Goal: Information Seeking & Learning: Learn about a topic

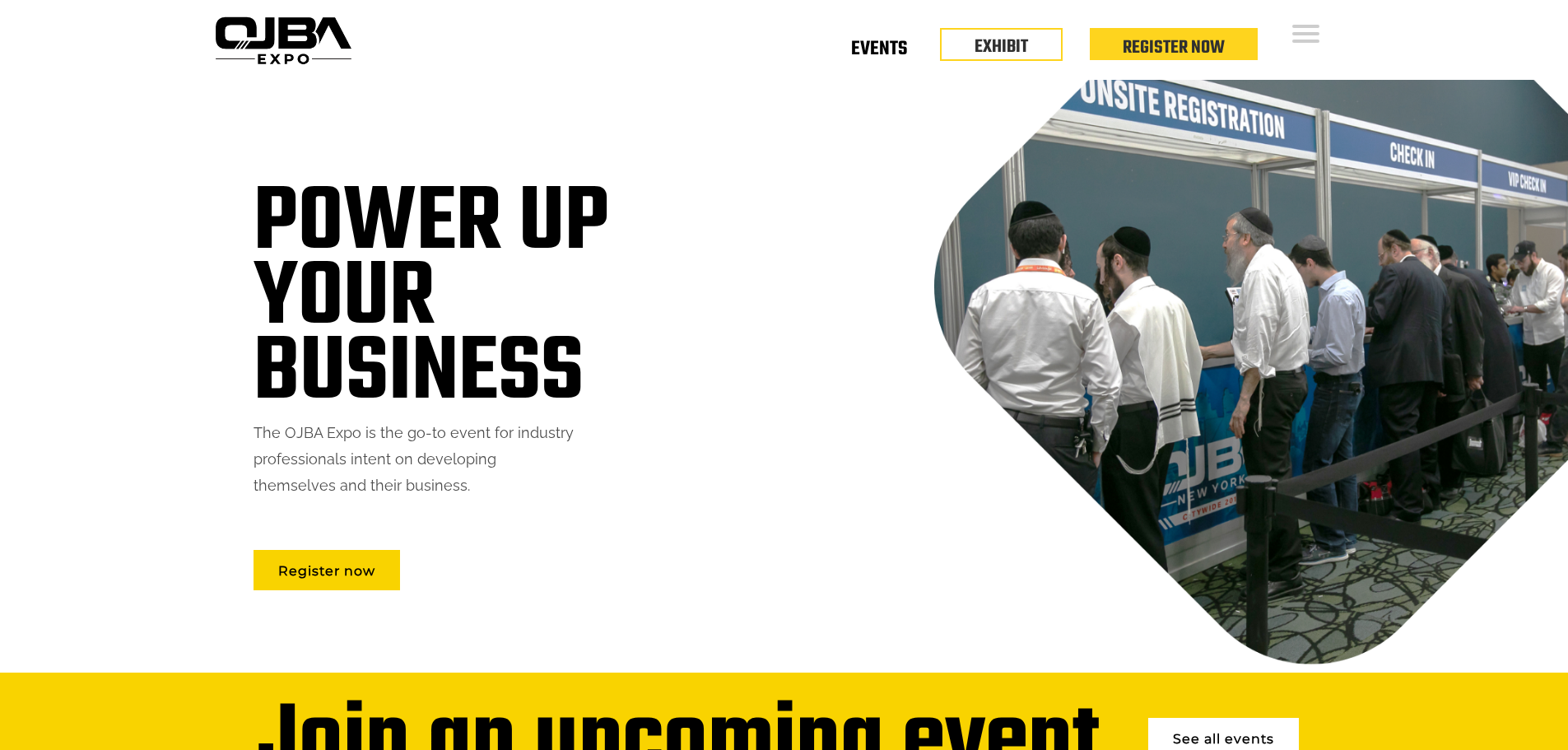
click at [851, 55] on link "Events" at bounding box center [879, 52] width 56 height 6
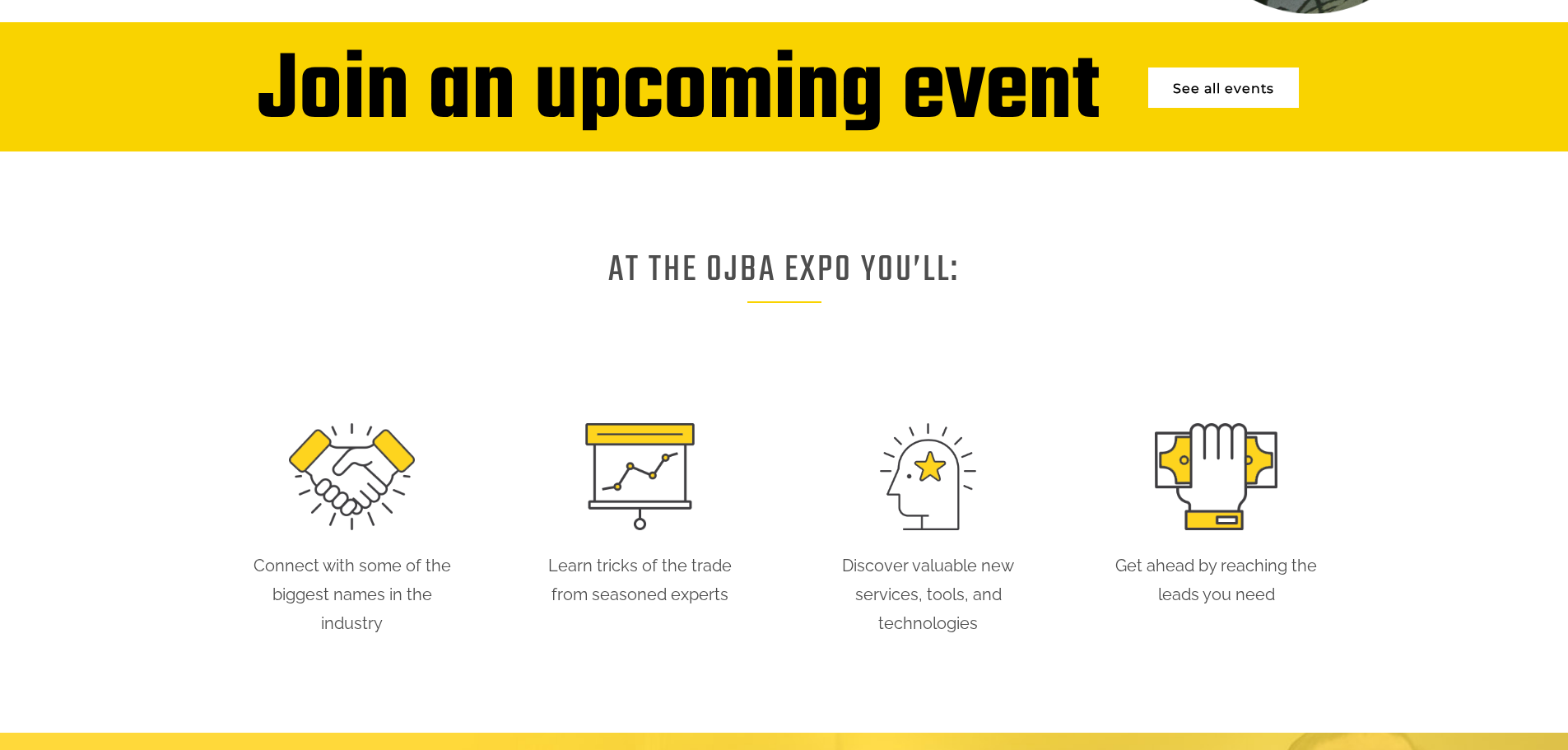
scroll to position [722, 0]
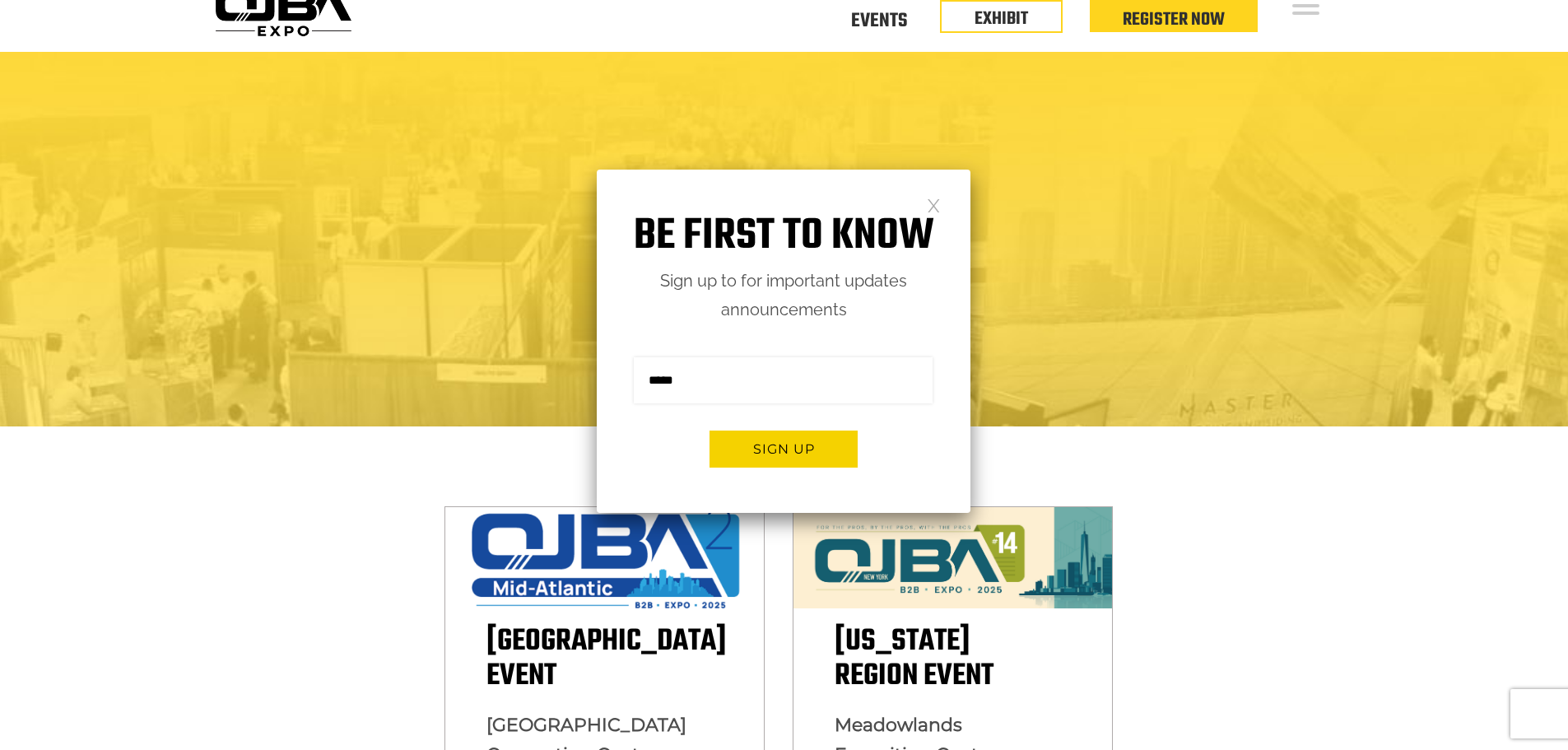
scroll to position [109, 0]
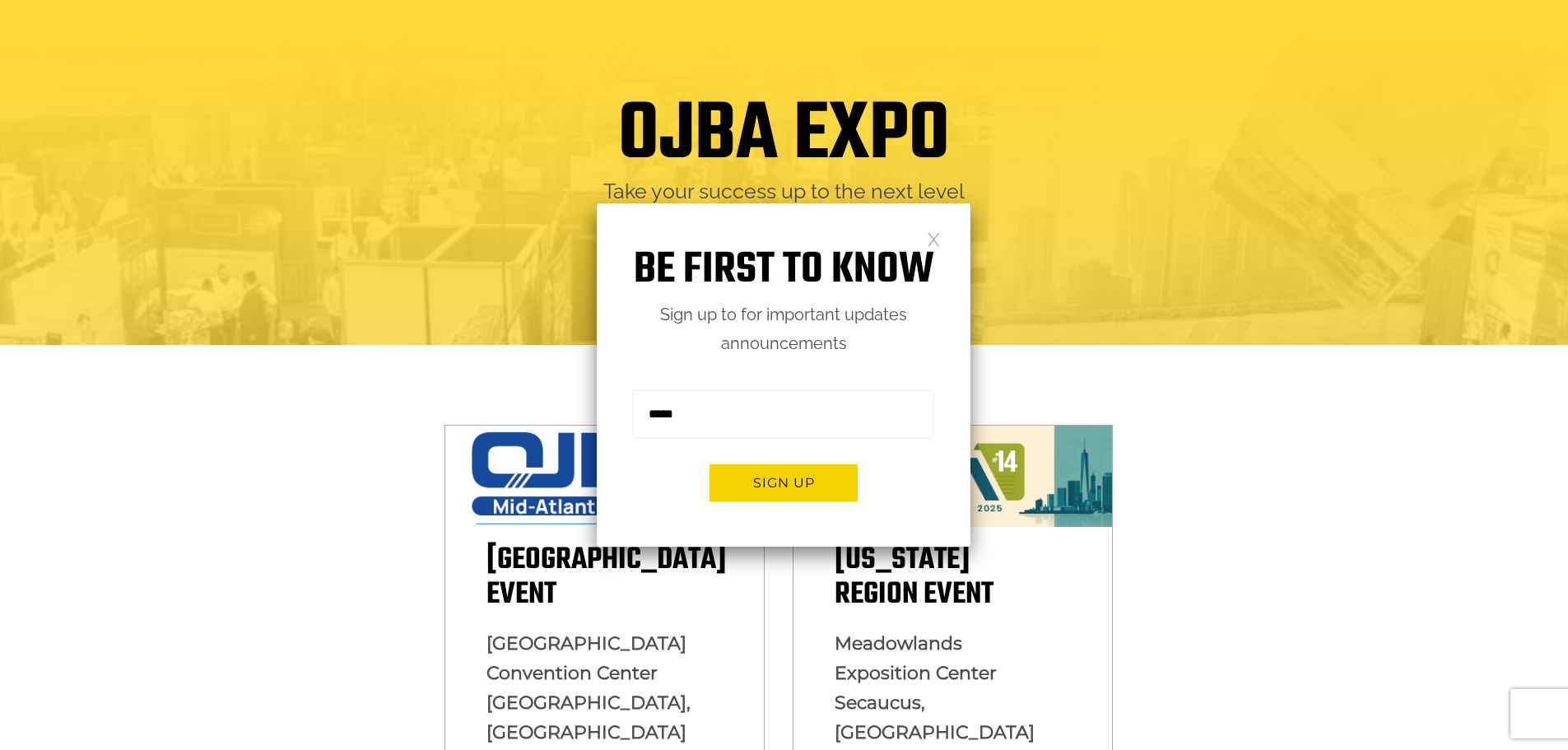
click at [937, 243] on link at bounding box center [934, 237] width 14 height 14
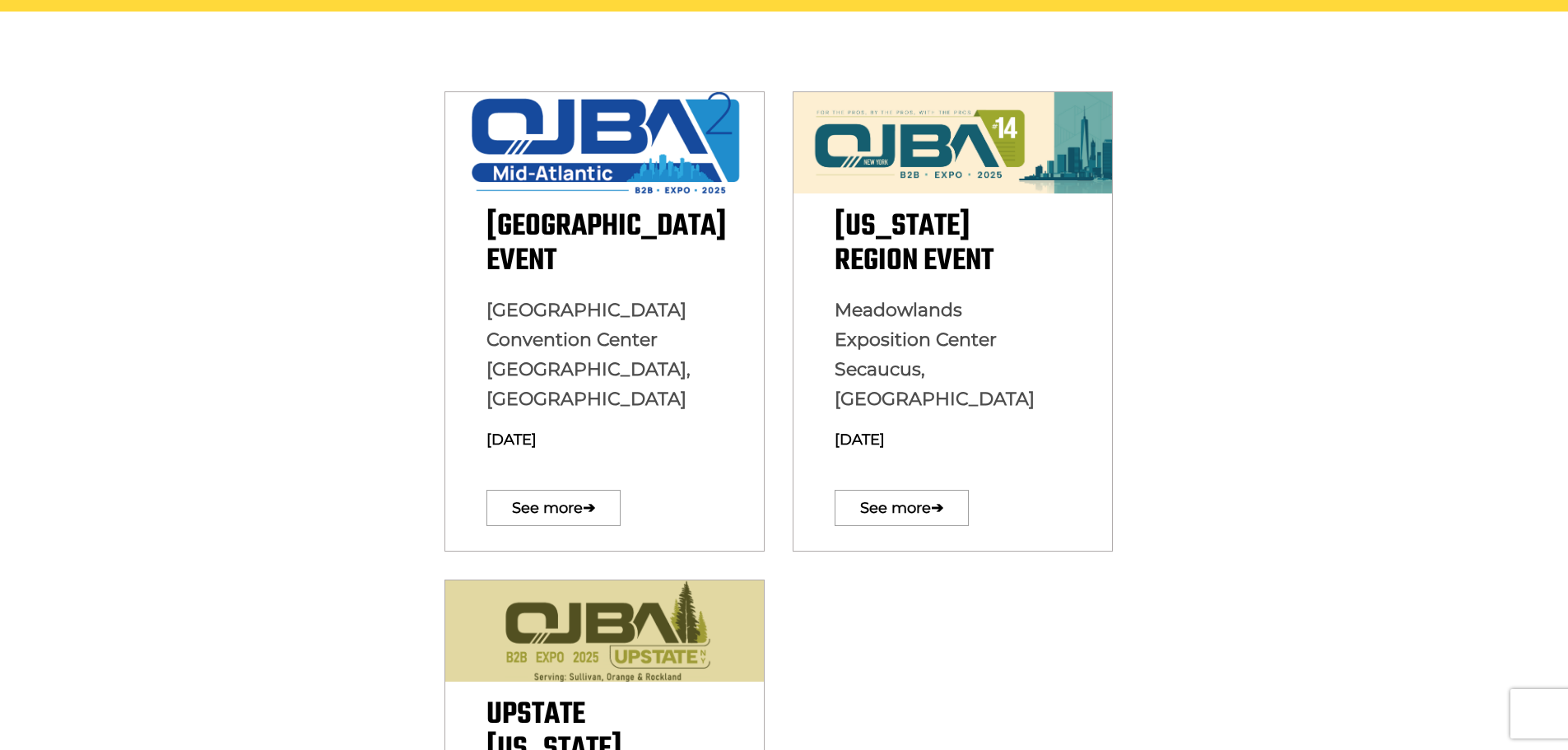
scroll to position [549, 0]
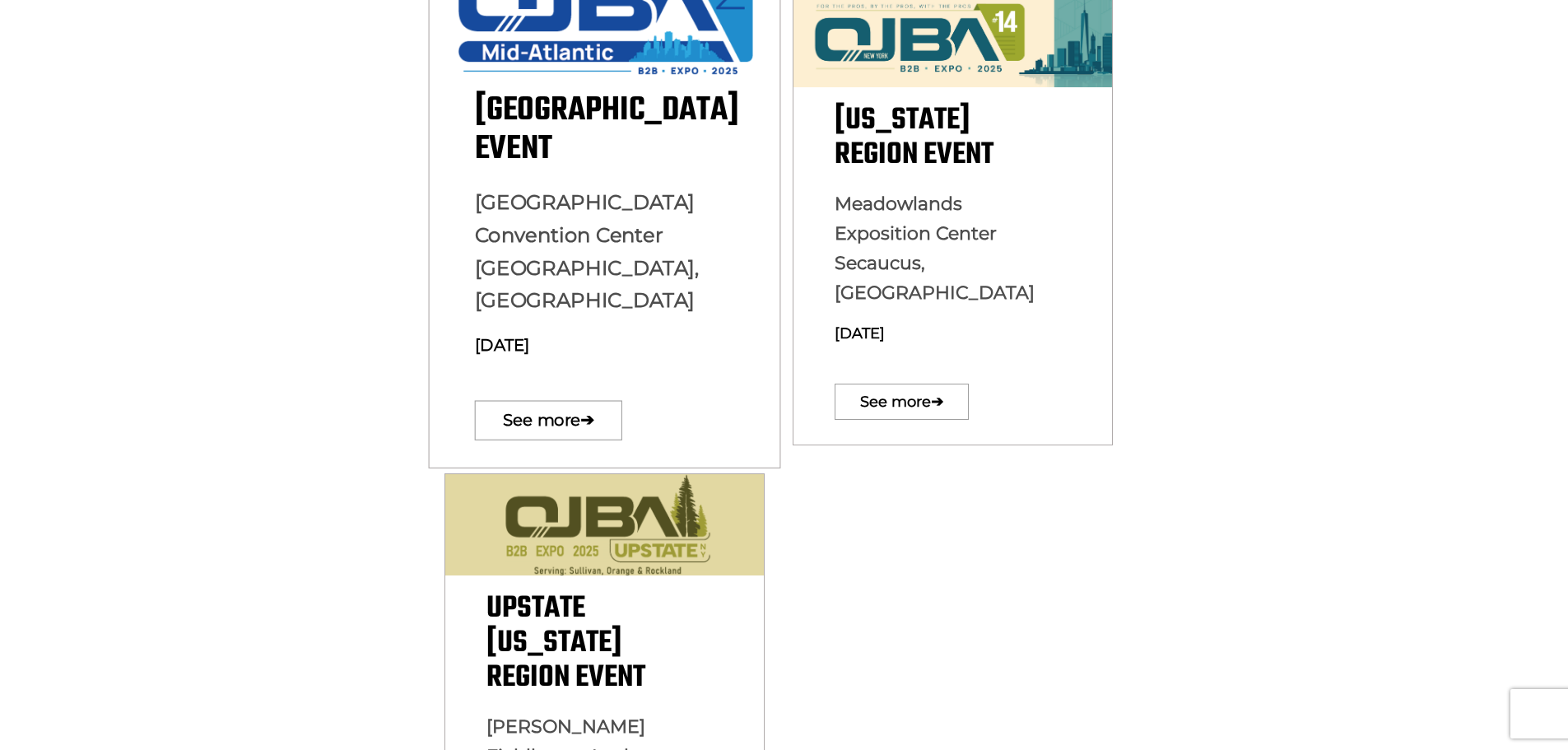
click at [511, 145] on span "[GEOGRAPHIC_DATA] Event" at bounding box center [606, 130] width 264 height 90
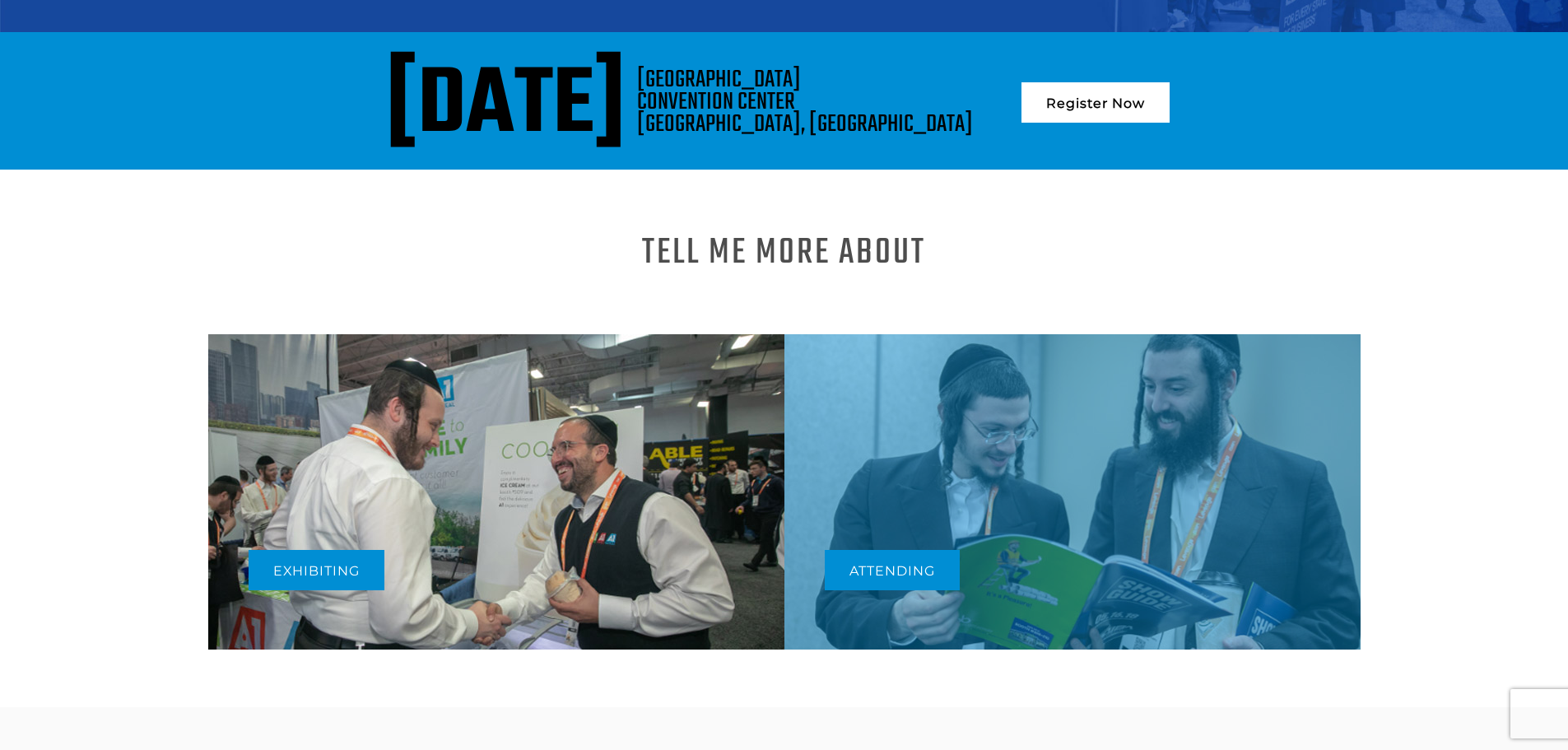
scroll to position [516, 0]
